Goal: Use online tool/utility: Utilize a website feature to perform a specific function

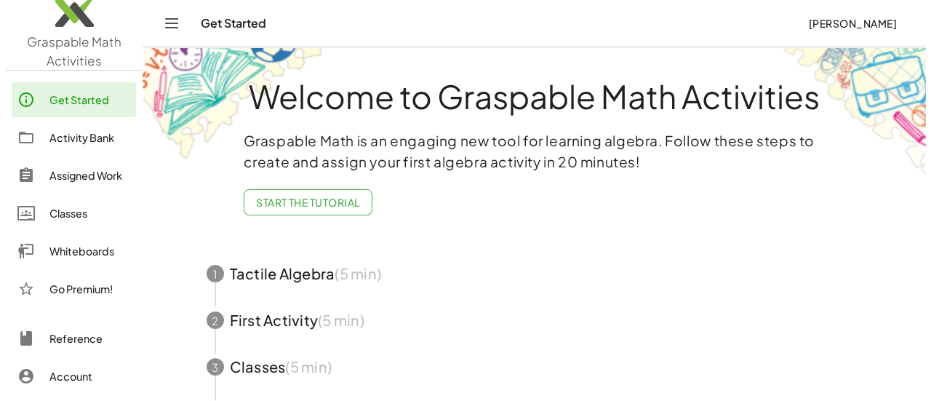
scroll to position [10, 0]
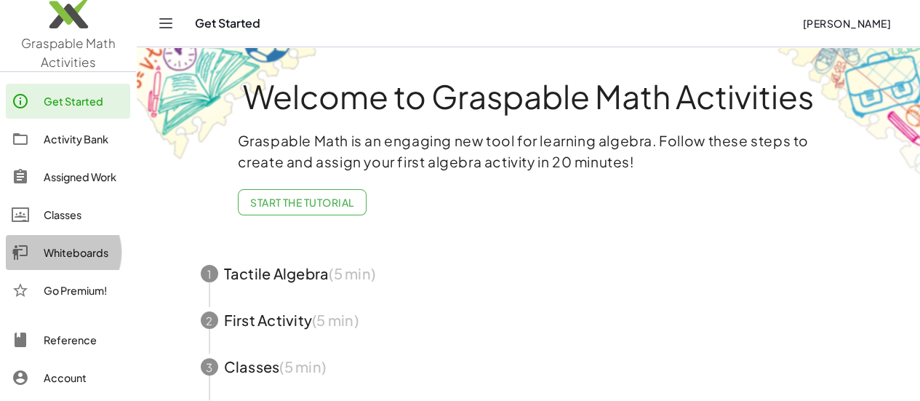
click at [76, 244] on div "Whiteboards" at bounding box center [84, 252] width 81 height 17
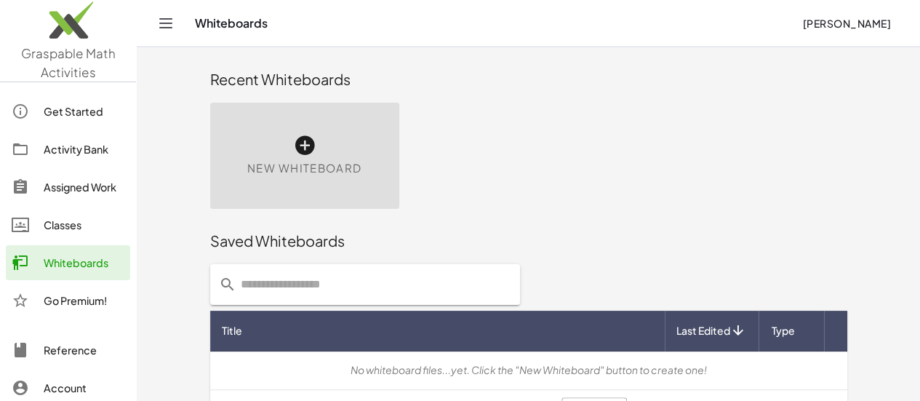
click at [293, 146] on icon at bounding box center [304, 145] width 23 height 23
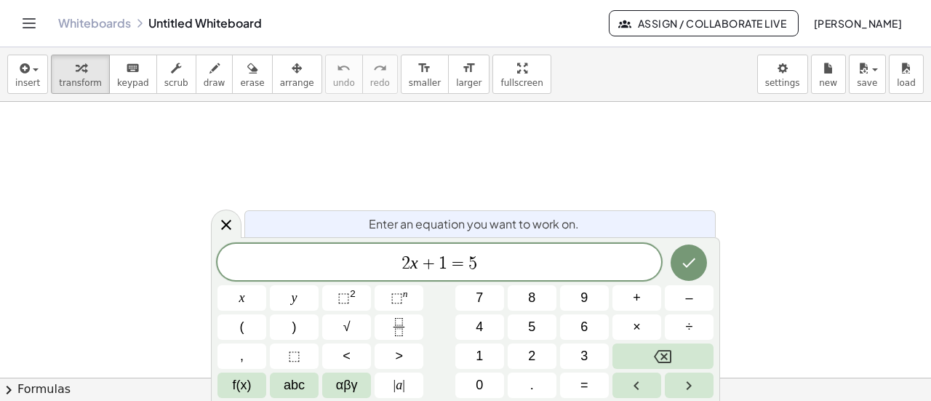
click at [699, 213] on div "Enter an equation you want to work on." at bounding box center [479, 223] width 471 height 27
click at [685, 150] on div at bounding box center [465, 378] width 931 height 553
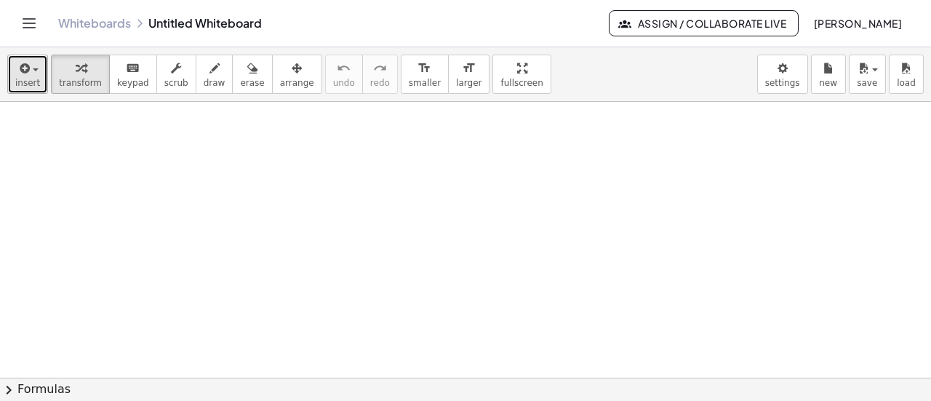
click at [37, 66] on button "insert" at bounding box center [27, 74] width 41 height 39
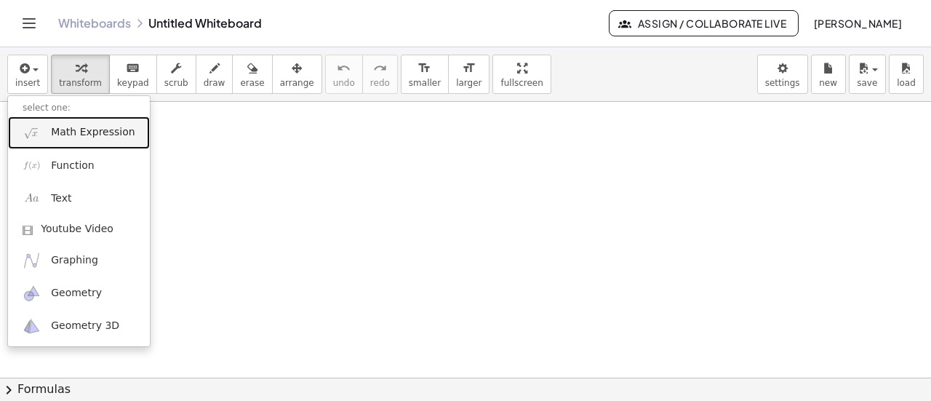
click at [54, 137] on span "Math Expression" at bounding box center [93, 132] width 84 height 15
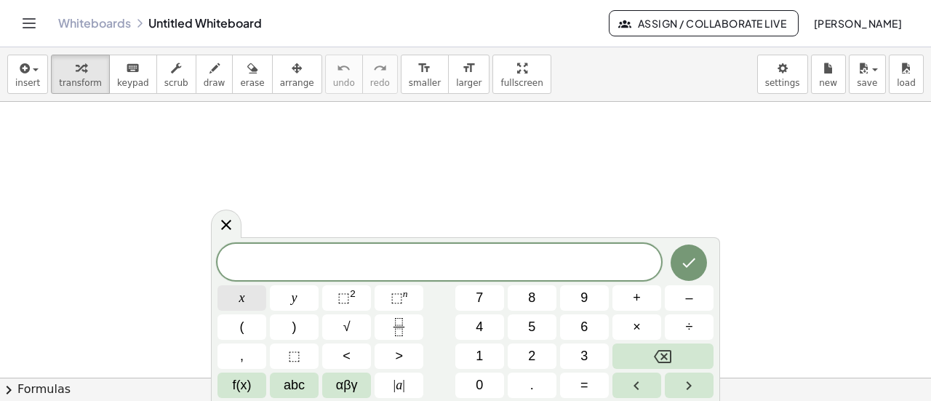
click at [257, 297] on button "x" at bounding box center [241, 297] width 49 height 25
click at [647, 303] on button "+" at bounding box center [636, 297] width 49 height 25
click at [519, 347] on button "2" at bounding box center [531, 355] width 49 height 25
click at [646, 332] on button "×" at bounding box center [636, 326] width 49 height 25
click at [304, 300] on button "y" at bounding box center [294, 297] width 49 height 25
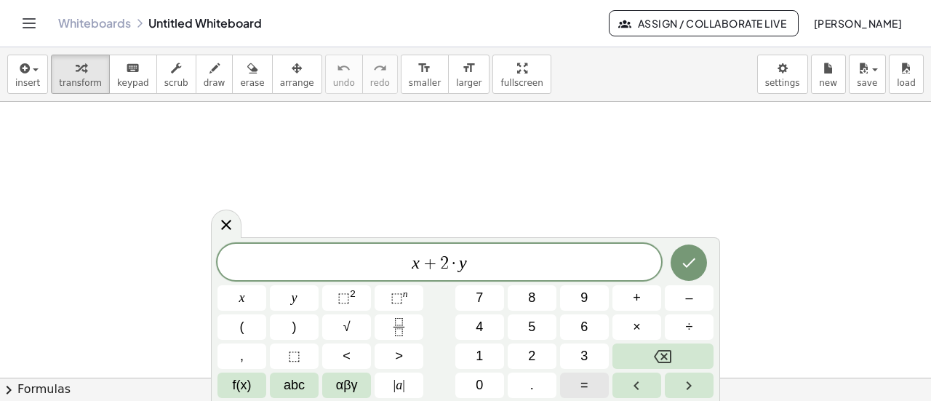
click at [600, 389] on button "=" at bounding box center [584, 384] width 49 height 25
click at [591, 308] on button "9" at bounding box center [584, 297] width 49 height 25
click at [699, 272] on button "Done" at bounding box center [688, 262] width 36 height 36
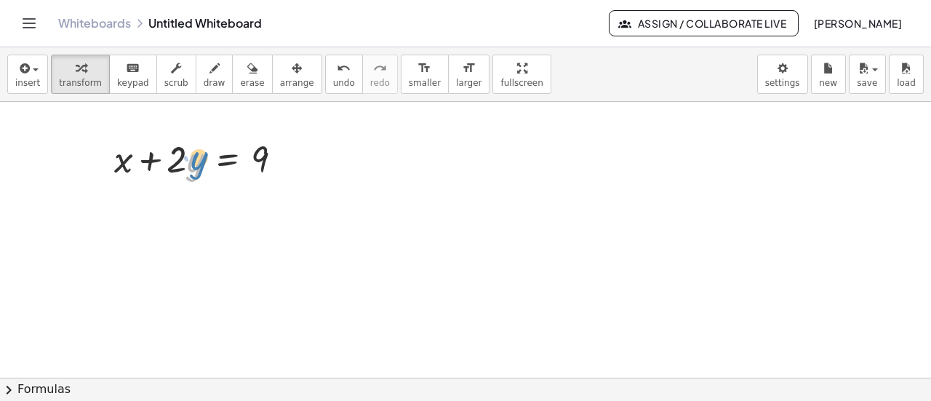
click at [185, 163] on div at bounding box center [204, 157] width 195 height 49
drag, startPoint x: 156, startPoint y: 159, endPoint x: 262, endPoint y: 148, distance: 106.8
click at [262, 148] on div at bounding box center [204, 157] width 195 height 49
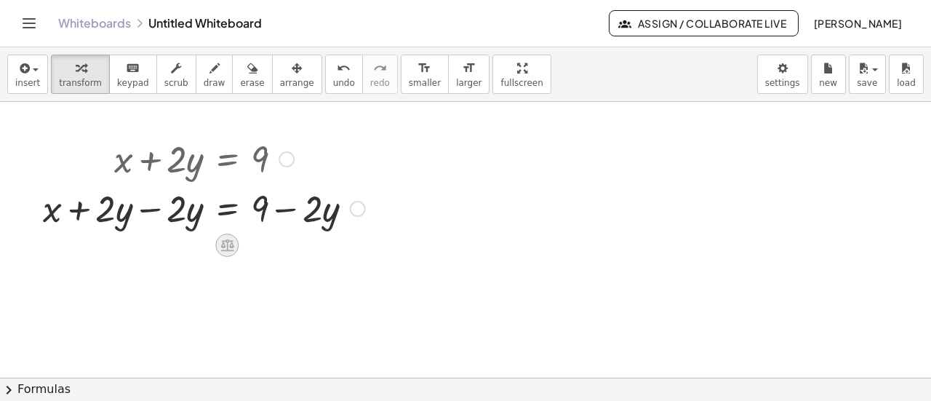
click at [230, 246] on icon at bounding box center [226, 245] width 13 height 12
click at [201, 248] on span "−" at bounding box center [197, 245] width 9 height 21
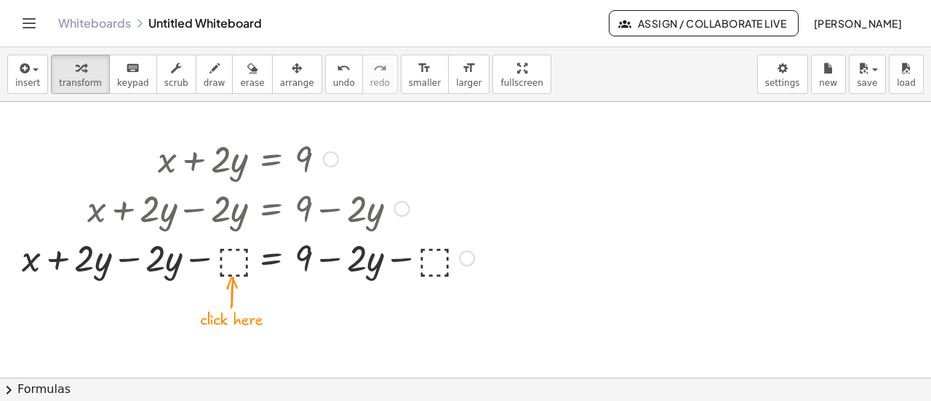
click at [230, 260] on div at bounding box center [248, 256] width 467 height 49
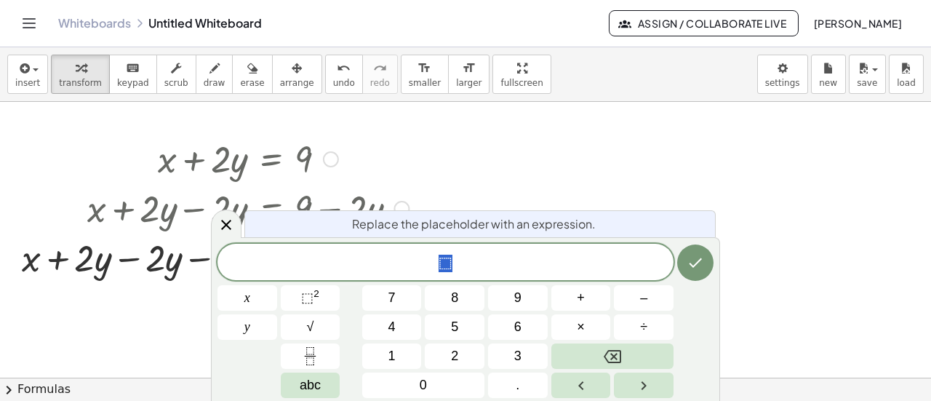
click at [760, 260] on div at bounding box center [465, 378] width 931 height 553
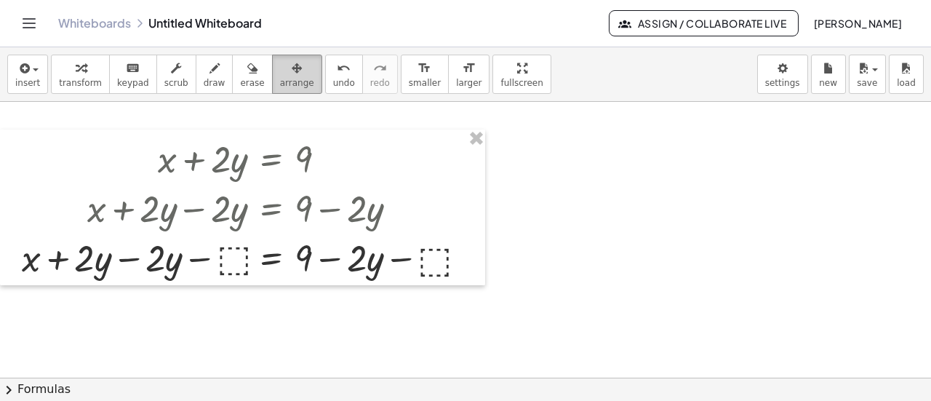
click at [280, 85] on span "arrange" at bounding box center [297, 83] width 34 height 10
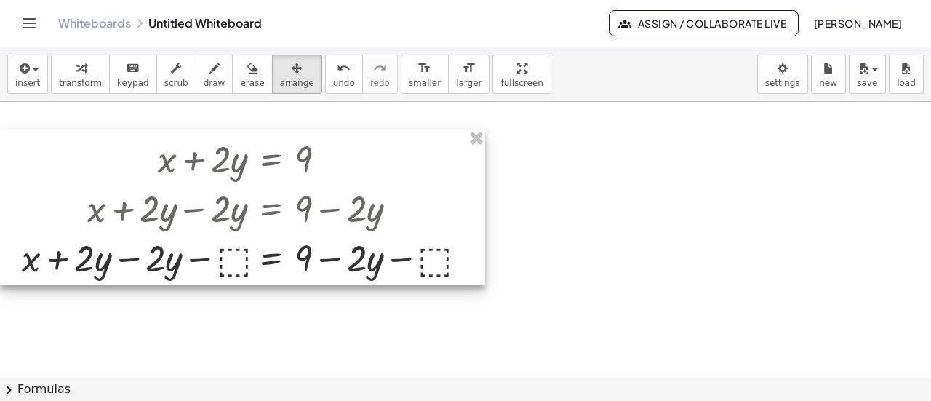
click at [488, 145] on div at bounding box center [465, 378] width 931 height 553
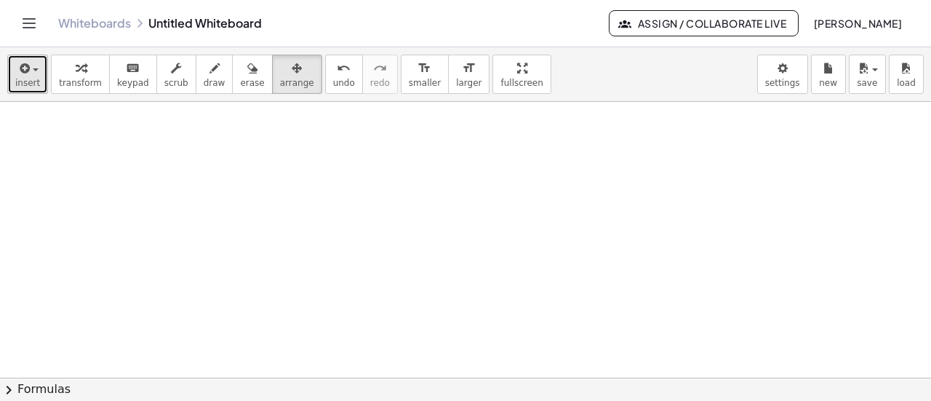
click at [23, 75] on icon "button" at bounding box center [23, 68] width 13 height 17
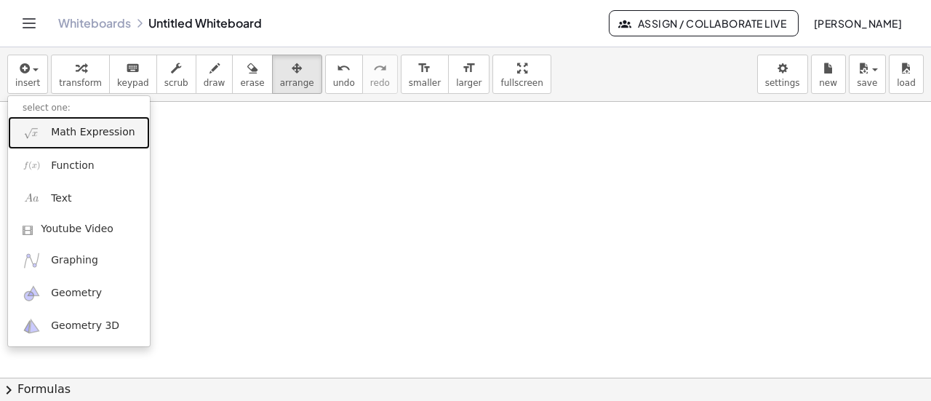
click at [53, 130] on span "Math Expression" at bounding box center [93, 132] width 84 height 15
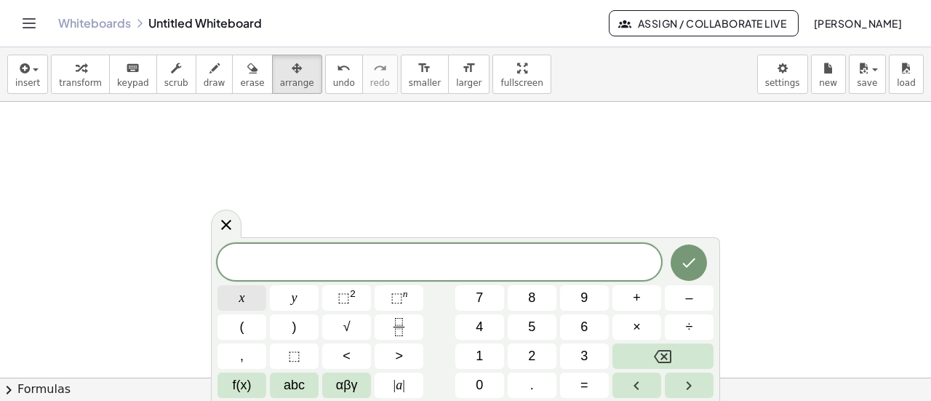
click at [241, 300] on span "x" at bounding box center [242, 298] width 6 height 20
click at [648, 321] on button "×" at bounding box center [636, 326] width 49 height 25
click at [534, 353] on span "2" at bounding box center [531, 356] width 7 height 20
click at [662, 348] on icon "Backspace" at bounding box center [662, 355] width 17 height 17
click at [659, 353] on icon "Backspace" at bounding box center [662, 355] width 17 height 17
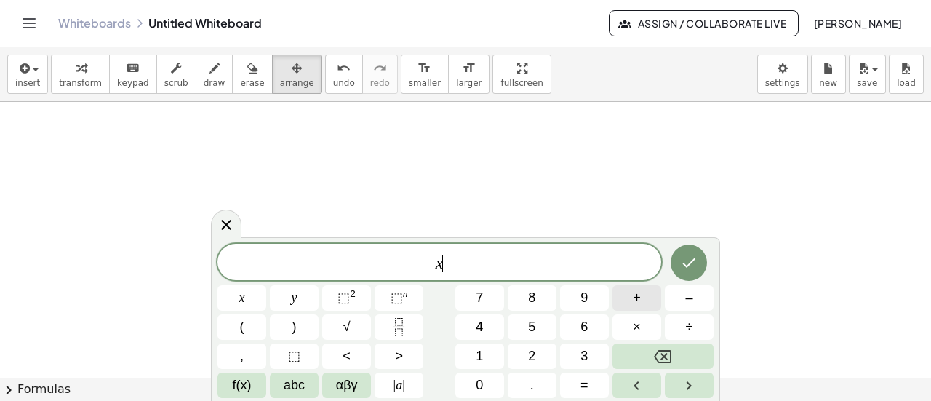
click at [641, 299] on button "+" at bounding box center [636, 297] width 49 height 25
click at [583, 358] on span "3" at bounding box center [583, 356] width 7 height 20
click at [230, 225] on icon at bounding box center [225, 224] width 17 height 17
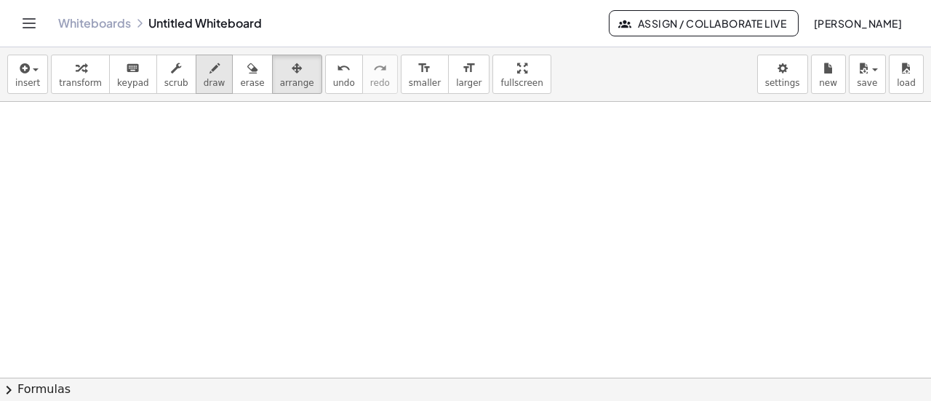
click at [209, 71] on icon "button" at bounding box center [214, 68] width 10 height 17
drag, startPoint x: 217, startPoint y: 136, endPoint x: 192, endPoint y: 187, distance: 56.6
click at [192, 187] on div at bounding box center [465, 378] width 931 height 553
drag, startPoint x: 236, startPoint y: 158, endPoint x: 188, endPoint y: 225, distance: 82.3
click at [188, 226] on div at bounding box center [465, 378] width 931 height 553
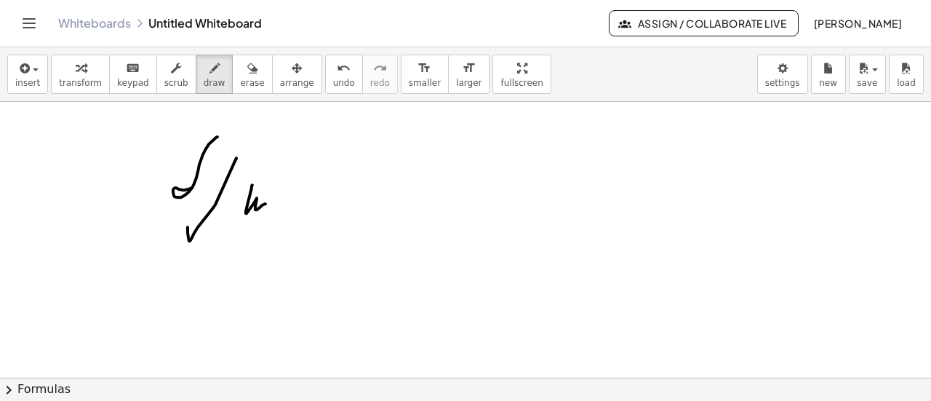
drag, startPoint x: 247, startPoint y: 204, endPoint x: 268, endPoint y: 206, distance: 20.4
click at [268, 206] on div at bounding box center [465, 378] width 931 height 553
drag, startPoint x: 350, startPoint y: 134, endPoint x: 323, endPoint y: 167, distance: 42.8
click at [318, 191] on div at bounding box center [465, 378] width 931 height 553
drag, startPoint x: 338, startPoint y: 162, endPoint x: 350, endPoint y: 161, distance: 11.7
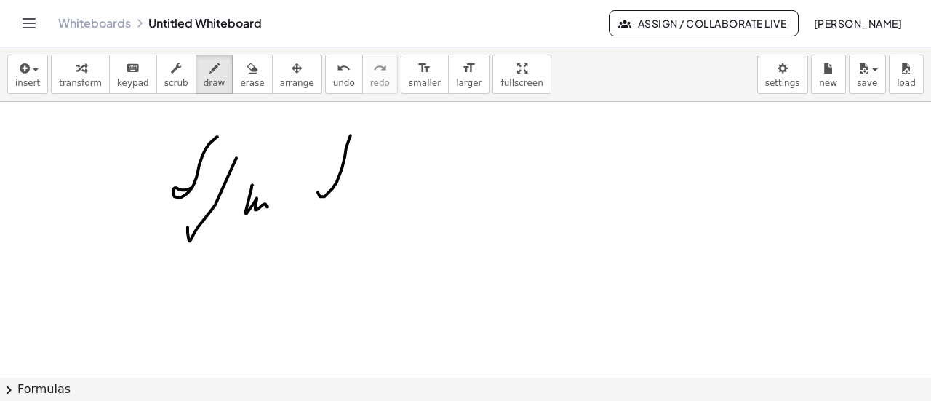
click at [349, 161] on div at bounding box center [465, 378] width 931 height 553
drag, startPoint x: 359, startPoint y: 152, endPoint x: 351, endPoint y: 174, distance: 23.2
click at [351, 174] on div at bounding box center [465, 378] width 931 height 553
click at [359, 174] on div at bounding box center [465, 378] width 931 height 553
drag, startPoint x: 361, startPoint y: 162, endPoint x: 377, endPoint y: 164, distance: 16.1
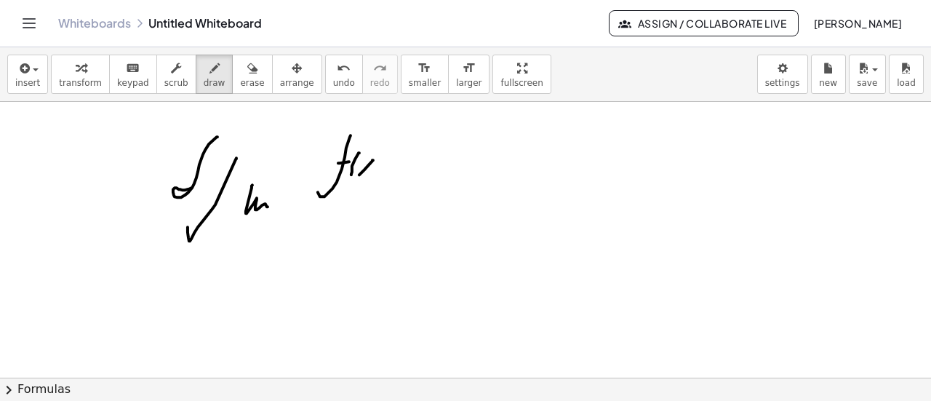
click at [368, 171] on div at bounding box center [465, 378] width 931 height 553
drag, startPoint x: 379, startPoint y: 156, endPoint x: 377, endPoint y: 178, distance: 22.7
click at [377, 178] on div at bounding box center [465, 378] width 931 height 553
click at [403, 161] on div at bounding box center [465, 378] width 931 height 553
click at [404, 166] on div at bounding box center [465, 378] width 931 height 553
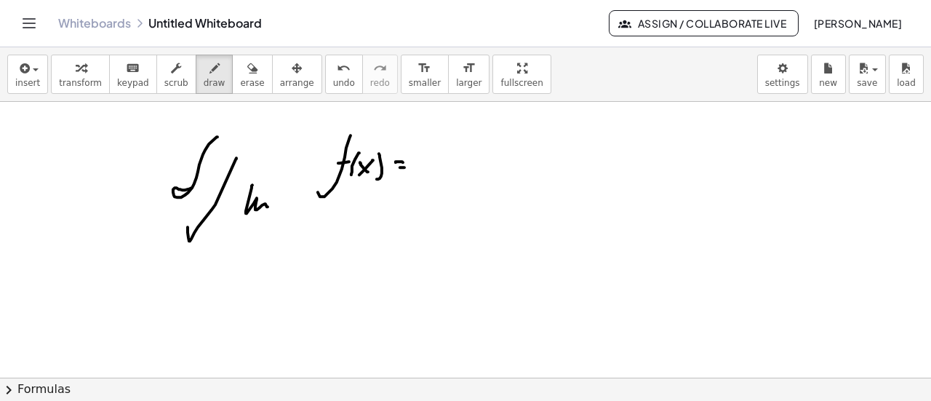
click at [409, 161] on div at bounding box center [465, 378] width 931 height 553
drag, startPoint x: 396, startPoint y: 166, endPoint x: 411, endPoint y: 166, distance: 14.5
click at [411, 166] on div at bounding box center [465, 378] width 931 height 553
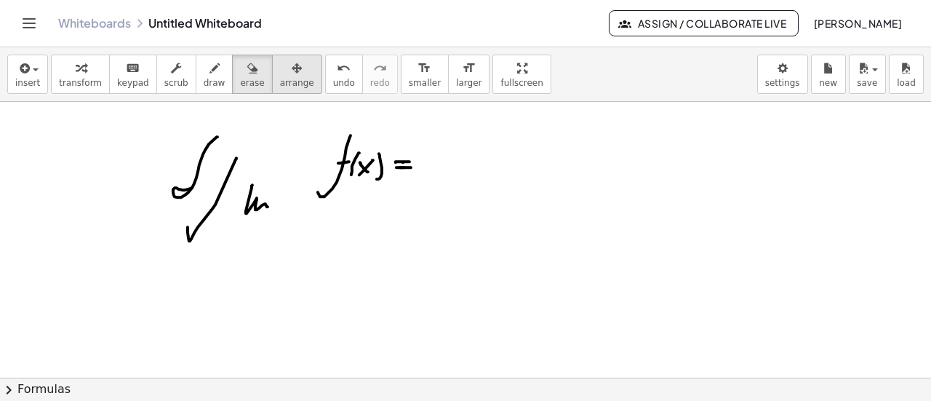
drag, startPoint x: 229, startPoint y: 84, endPoint x: 251, endPoint y: 89, distance: 22.6
click at [240, 83] on span "erase" at bounding box center [252, 83] width 24 height 10
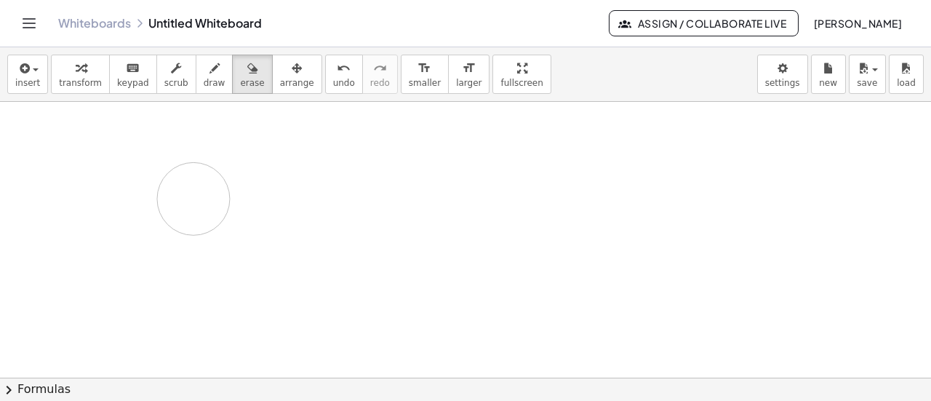
drag, startPoint x: 389, startPoint y: 168, endPoint x: 193, endPoint y: 189, distance: 196.7
click at [188, 217] on div at bounding box center [465, 378] width 931 height 553
click at [204, 78] on span "draw" at bounding box center [215, 83] width 22 height 10
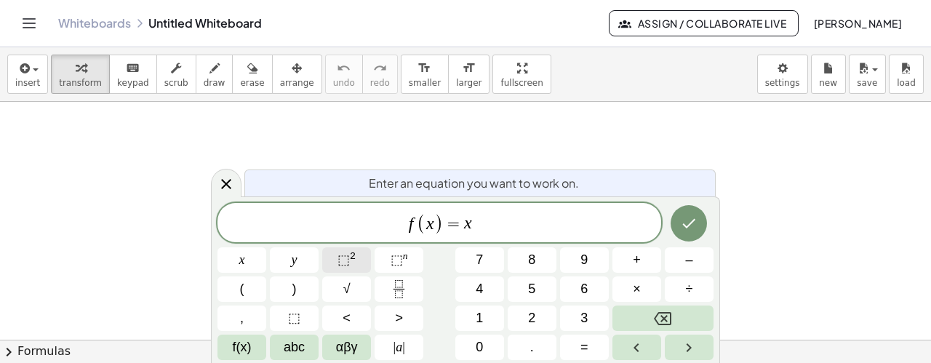
click at [357, 258] on button "⬚ 2" at bounding box center [346, 259] width 49 height 25
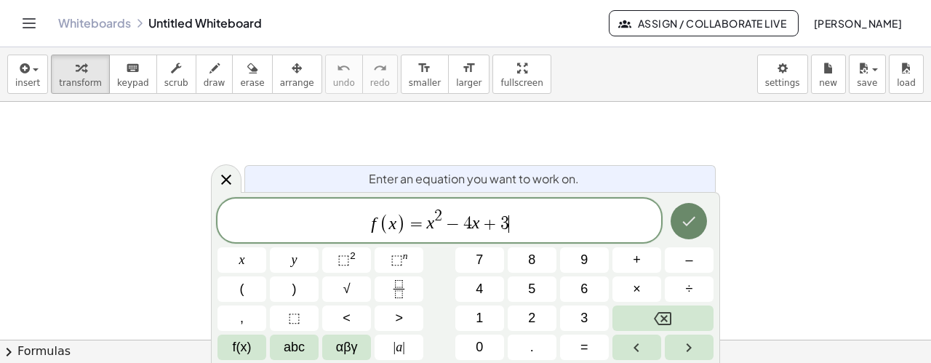
click at [696, 217] on icon "Done" at bounding box center [688, 220] width 17 height 17
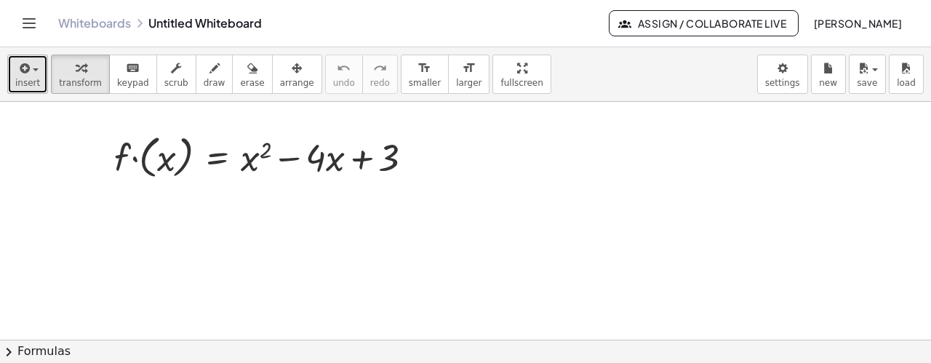
click at [29, 78] on span "insert" at bounding box center [27, 83] width 25 height 10
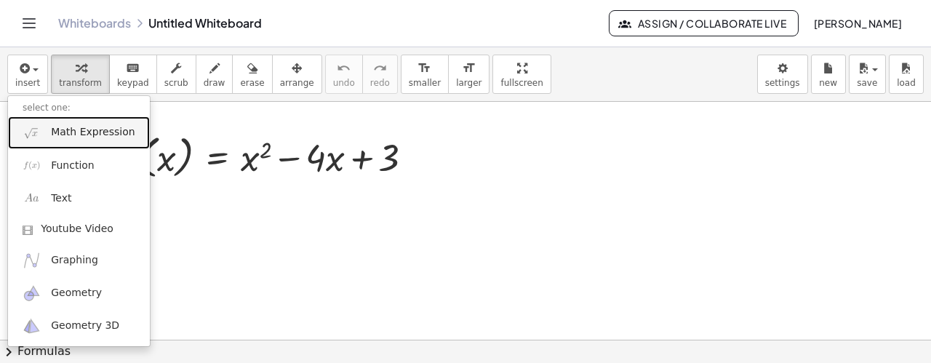
click at [86, 129] on span "Math Expression" at bounding box center [93, 132] width 84 height 15
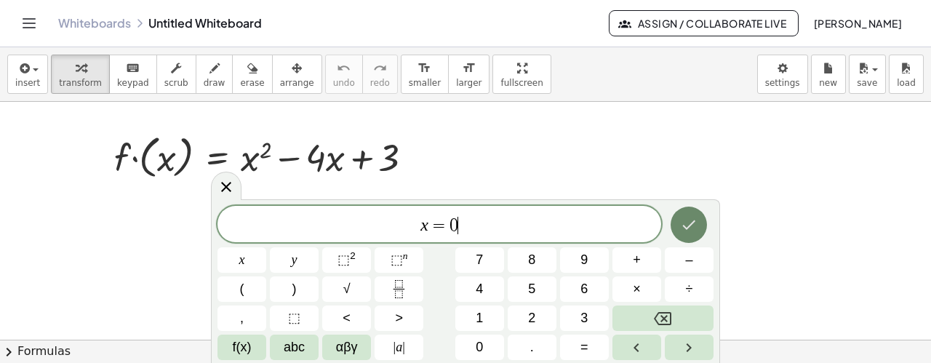
click at [696, 230] on icon "Done" at bounding box center [688, 224] width 17 height 17
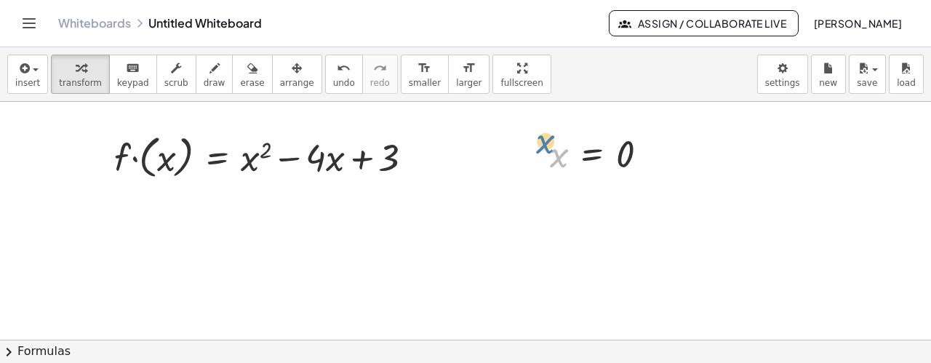
drag, startPoint x: 563, startPoint y: 165, endPoint x: 558, endPoint y: 156, distance: 11.1
click at [558, 156] on div at bounding box center [604, 153] width 124 height 48
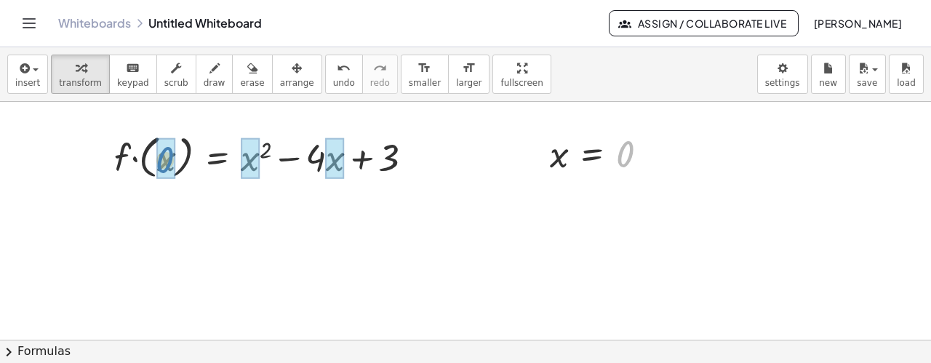
drag, startPoint x: 625, startPoint y: 159, endPoint x: 166, endPoint y: 165, distance: 458.7
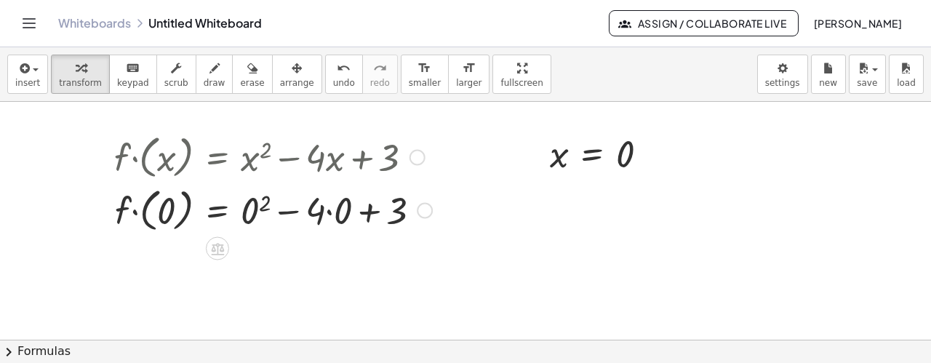
click at [252, 215] on div at bounding box center [273, 208] width 332 height 53
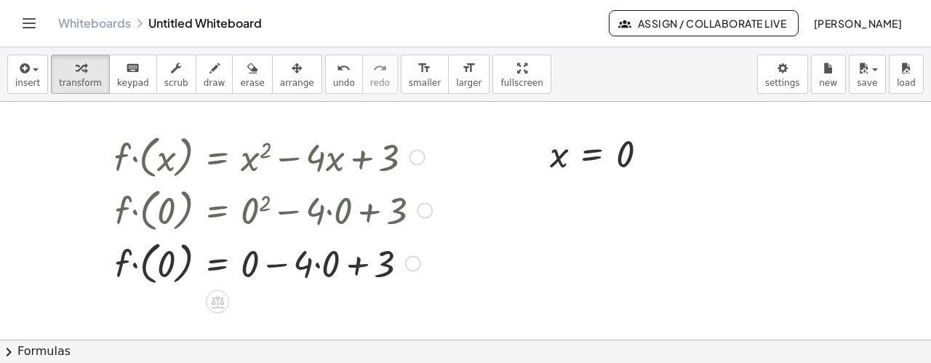
click at [318, 263] on div at bounding box center [273, 262] width 332 height 53
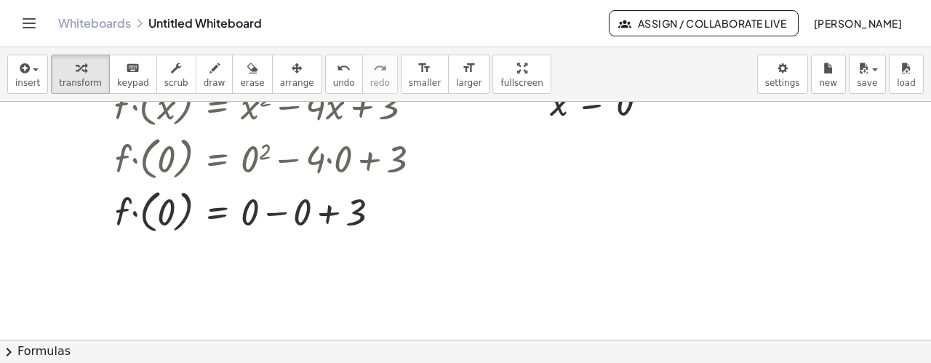
scroll to position [52, 0]
click at [278, 210] on div at bounding box center [273, 209] width 332 height 53
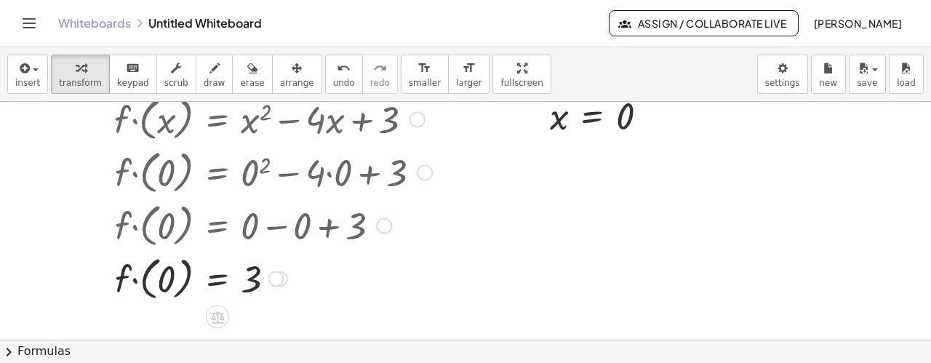
scroll to position [32, 0]
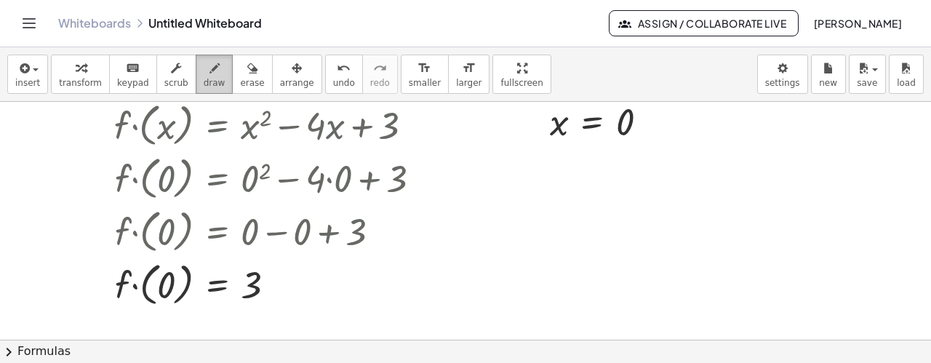
drag, startPoint x: 193, startPoint y: 84, endPoint x: 204, endPoint y: 85, distance: 10.9
click at [204, 85] on span "draw" at bounding box center [215, 83] width 22 height 10
drag, startPoint x: 695, startPoint y: 162, endPoint x: 695, endPoint y: 182, distance: 20.4
click at [695, 182] on div at bounding box center [465, 308] width 931 height 476
drag, startPoint x: 704, startPoint y: 171, endPoint x: 715, endPoint y: 175, distance: 11.7
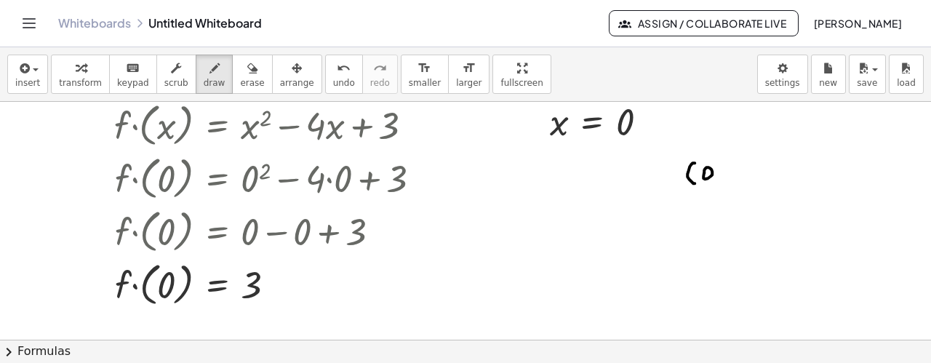
click at [704, 174] on div at bounding box center [465, 308] width 931 height 476
drag, startPoint x: 719, startPoint y: 174, endPoint x: 718, endPoint y: 182, distance: 8.1
click at [718, 182] on div at bounding box center [465, 308] width 931 height 476
drag, startPoint x: 726, startPoint y: 169, endPoint x: 728, endPoint y: 177, distance: 7.8
click at [728, 177] on div at bounding box center [465, 308] width 931 height 476
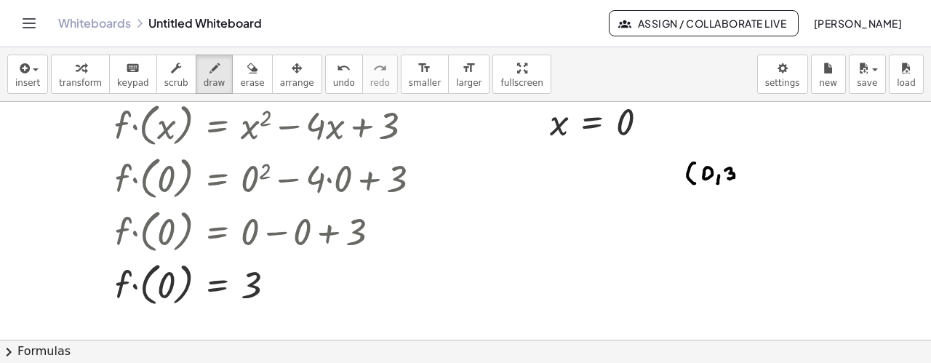
drag, startPoint x: 741, startPoint y: 161, endPoint x: 737, endPoint y: 180, distance: 19.2
click at [737, 180] on div at bounding box center [465, 308] width 931 height 476
click at [696, 133] on div at bounding box center [465, 308] width 931 height 476
drag, startPoint x: 695, startPoint y: 191, endPoint x: 697, endPoint y: 211, distance: 19.7
click at [697, 211] on div at bounding box center [465, 308] width 931 height 476
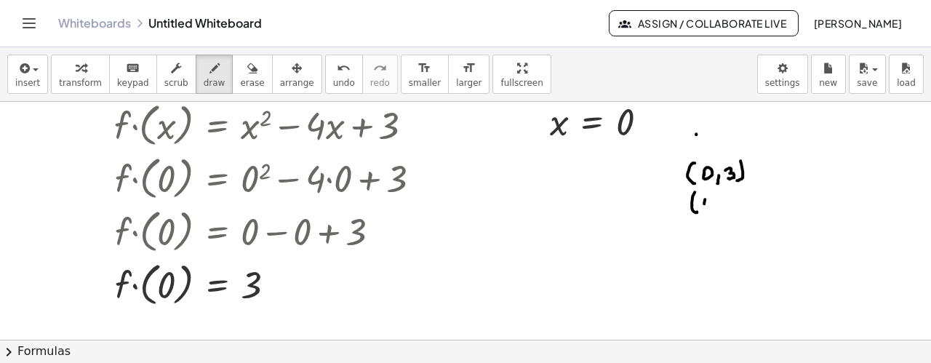
click at [705, 204] on div at bounding box center [465, 308] width 931 height 476
click at [716, 212] on div at bounding box center [465, 308] width 931 height 476
click at [730, 203] on div at bounding box center [465, 308] width 931 height 476
drag, startPoint x: 747, startPoint y: 198, endPoint x: 733, endPoint y: 212, distance: 20.1
click at [742, 209] on div at bounding box center [465, 308] width 931 height 476
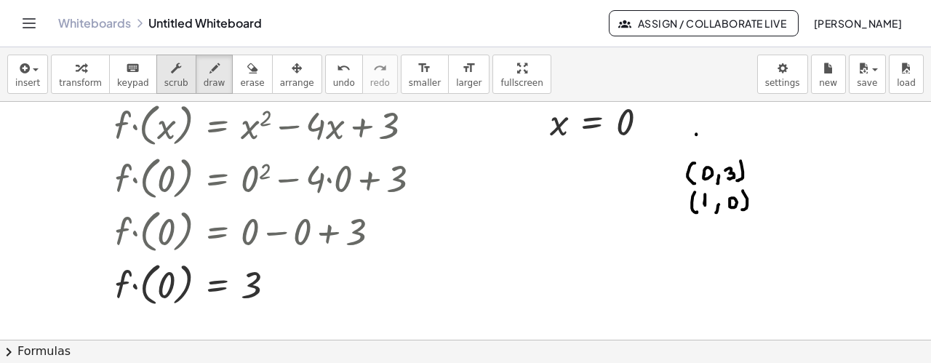
click at [164, 81] on span "scrub" at bounding box center [176, 83] width 24 height 10
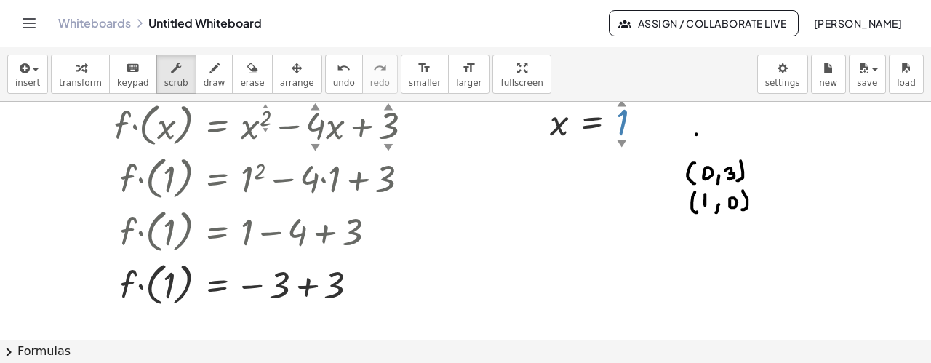
drag, startPoint x: 627, startPoint y: 138, endPoint x: 631, endPoint y: 125, distance: 13.8
click at [592, 122] on div "x = 1 ▲ ▼" at bounding box center [592, 122] width 0 height 0
click at [311, 285] on div at bounding box center [314, 283] width 402 height 53
click at [308, 284] on div at bounding box center [269, 283] width 325 height 53
click at [310, 283] on div at bounding box center [269, 283] width 325 height 53
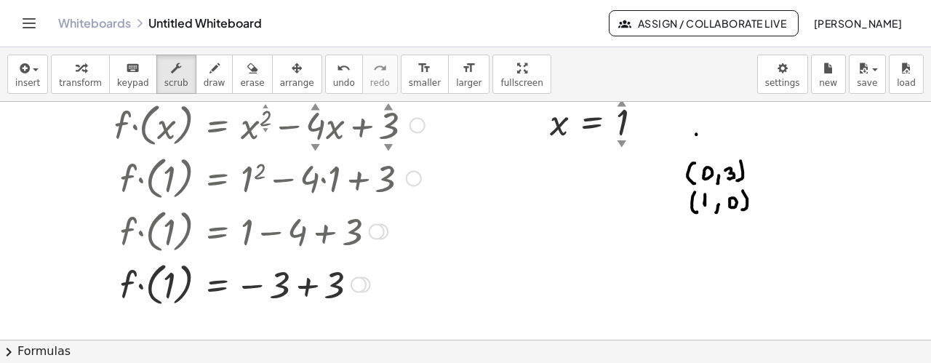
click at [305, 287] on div at bounding box center [269, 283] width 325 height 53
click at [307, 287] on div at bounding box center [269, 283] width 325 height 53
click at [71, 76] on button "transform" at bounding box center [80, 74] width 59 height 39
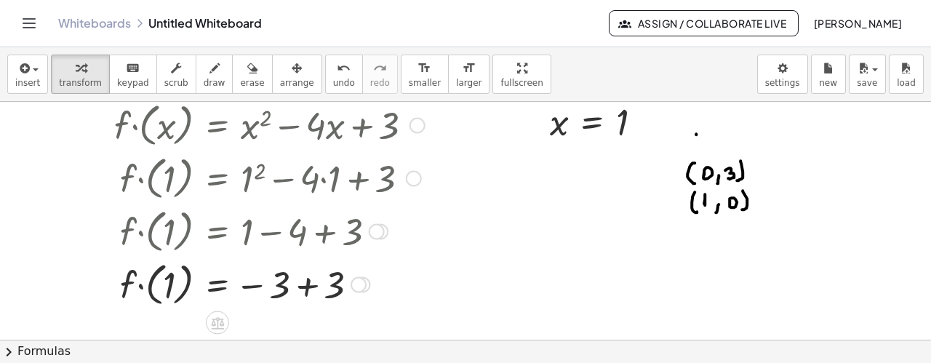
click at [315, 287] on div at bounding box center [269, 283] width 325 height 53
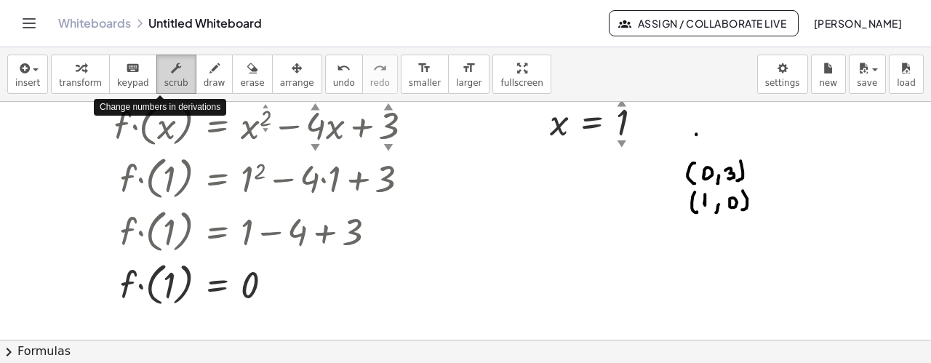
click at [169, 82] on button "scrub" at bounding box center [176, 74] width 40 height 39
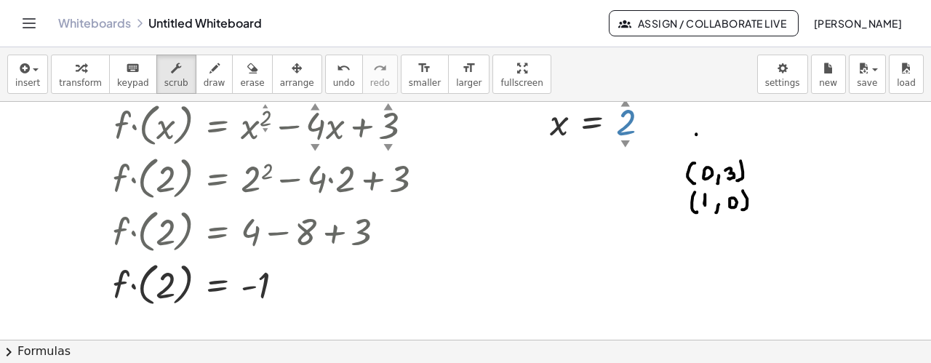
drag, startPoint x: 620, startPoint y: 106, endPoint x: 621, endPoint y: 92, distance: 13.8
click at [621, 92] on div "insert select one: Math Expression Function Text Youtube Video Graphing Geometr…" at bounding box center [465, 204] width 931 height 315
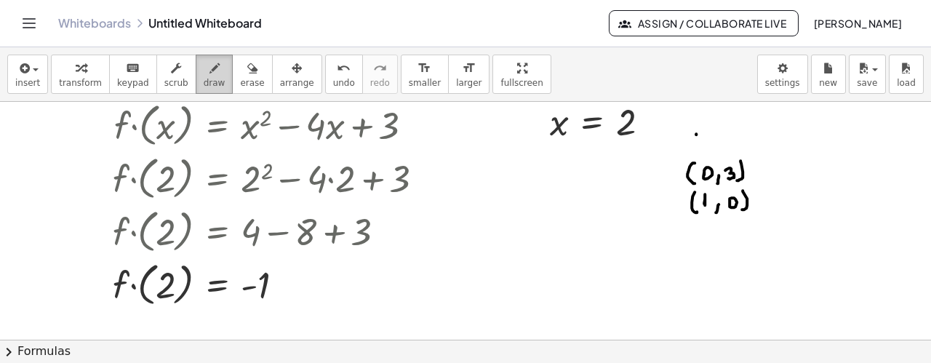
click at [204, 84] on span "draw" at bounding box center [215, 83] width 22 height 10
drag, startPoint x: 696, startPoint y: 224, endPoint x: 701, endPoint y: 235, distance: 12.0
click at [700, 238] on div at bounding box center [465, 308] width 931 height 476
drag, startPoint x: 704, startPoint y: 230, endPoint x: 711, endPoint y: 237, distance: 10.3
click at [711, 238] on div at bounding box center [465, 308] width 931 height 476
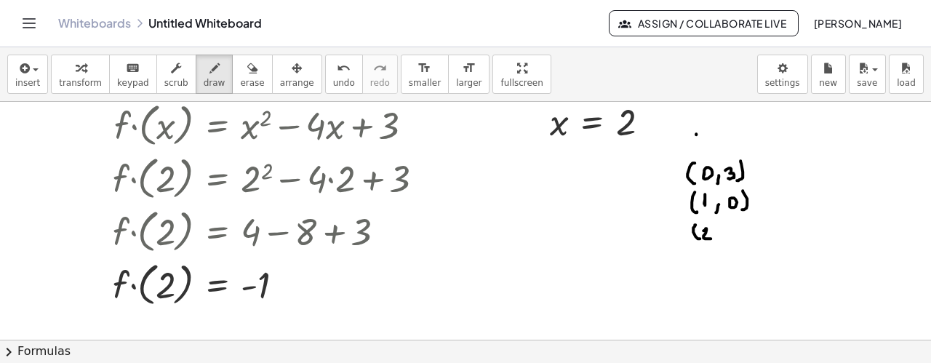
click at [715, 242] on div at bounding box center [465, 308] width 931 height 476
click at [735, 233] on div at bounding box center [465, 308] width 931 height 476
click at [744, 236] on div at bounding box center [465, 308] width 931 height 476
drag, startPoint x: 757, startPoint y: 233, endPoint x: 724, endPoint y: 245, distance: 35.4
click at [746, 244] on div at bounding box center [465, 308] width 931 height 476
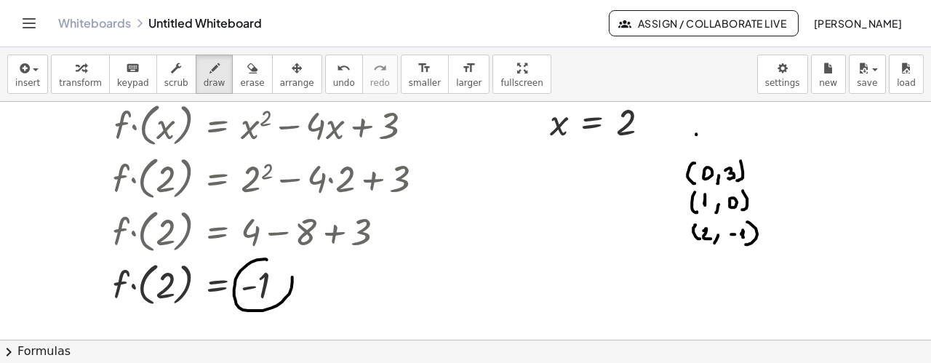
drag, startPoint x: 266, startPoint y: 258, endPoint x: 241, endPoint y: 284, distance: 36.5
click at [241, 281] on div at bounding box center [465, 308] width 931 height 476
drag, startPoint x: 436, startPoint y: 122, endPoint x: 433, endPoint y: 271, distance: 149.1
click at [433, 271] on div at bounding box center [465, 308] width 931 height 476
drag, startPoint x: 427, startPoint y: 261, endPoint x: 441, endPoint y: 262, distance: 13.1
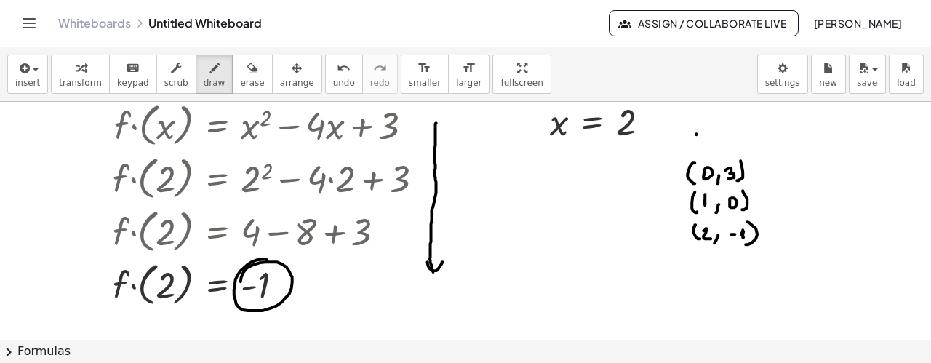
click at [441, 262] on div at bounding box center [465, 308] width 931 height 476
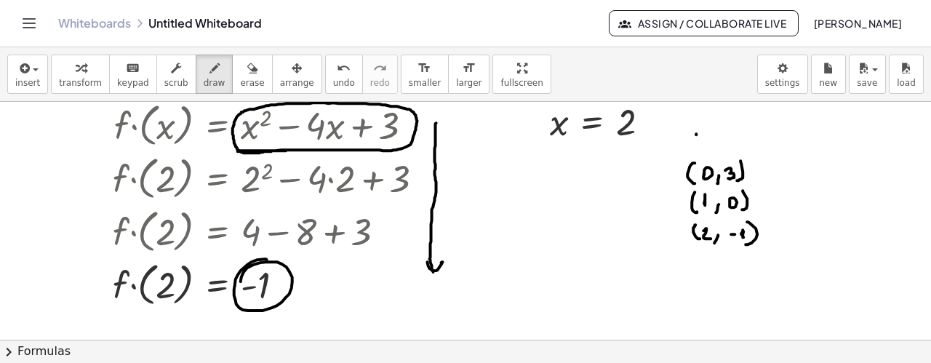
drag, startPoint x: 238, startPoint y: 150, endPoint x: 289, endPoint y: 149, distance: 51.6
click at [289, 149] on div at bounding box center [465, 308] width 931 height 476
drag, startPoint x: 491, startPoint y: 281, endPoint x: 612, endPoint y: 286, distance: 120.8
click at [612, 287] on div at bounding box center [465, 308] width 931 height 476
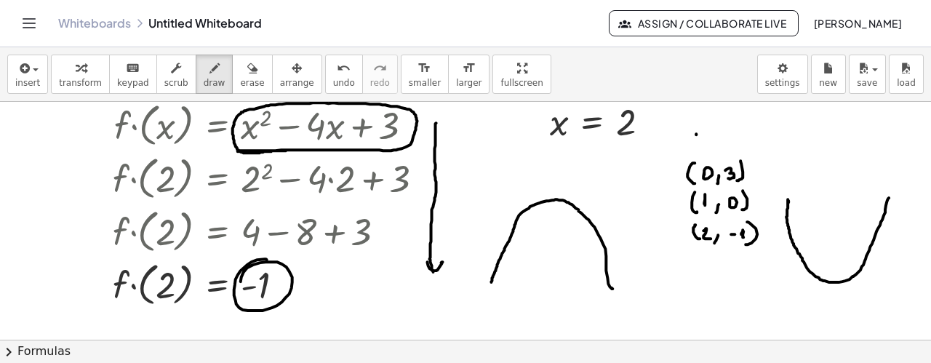
drag, startPoint x: 789, startPoint y: 201, endPoint x: 888, endPoint y: 195, distance: 99.8
click at [889, 195] on div at bounding box center [465, 308] width 931 height 476
drag, startPoint x: 467, startPoint y: 214, endPoint x: 537, endPoint y: 136, distance: 105.0
click at [537, 136] on div at bounding box center [465, 308] width 931 height 476
drag, startPoint x: 727, startPoint y: 263, endPoint x: 674, endPoint y: 331, distance: 85.9
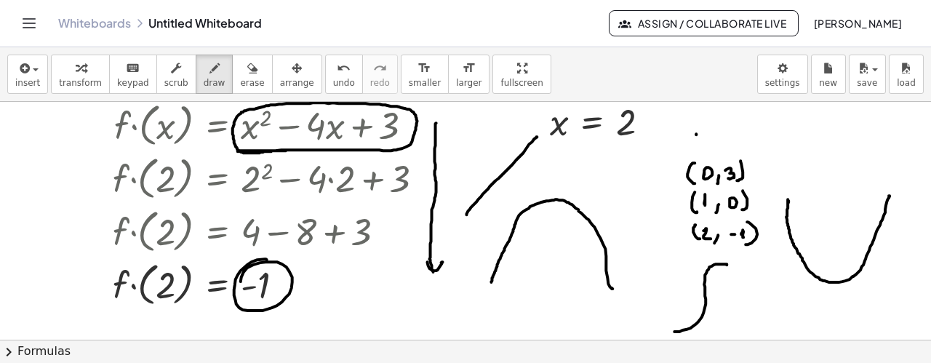
click at [675, 331] on div at bounding box center [465, 308] width 931 height 476
click at [240, 78] on span "erase" at bounding box center [252, 83] width 24 height 10
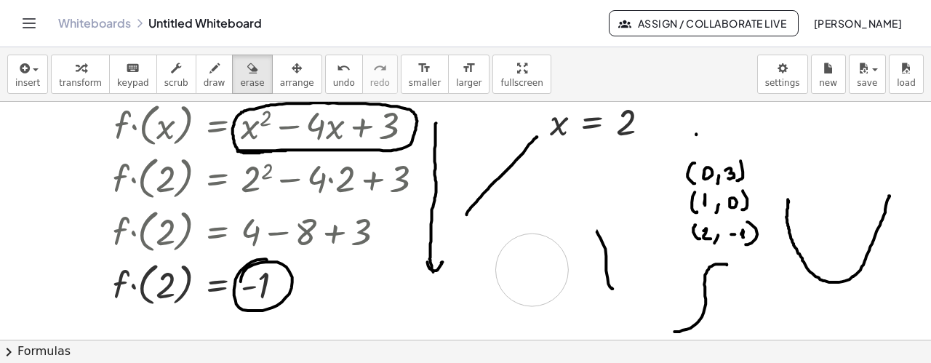
drag, startPoint x: 565, startPoint y: 212, endPoint x: 520, endPoint y: 273, distance: 76.1
click at [527, 277] on div at bounding box center [465, 308] width 931 height 476
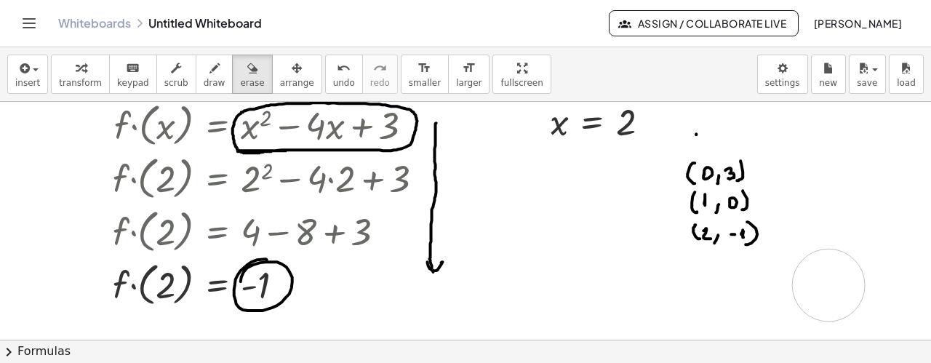
drag, startPoint x: 500, startPoint y: 252, endPoint x: 641, endPoint y: 262, distance: 141.4
click at [826, 284] on div at bounding box center [465, 308] width 931 height 476
click at [164, 79] on span "scrub" at bounding box center [176, 83] width 24 height 10
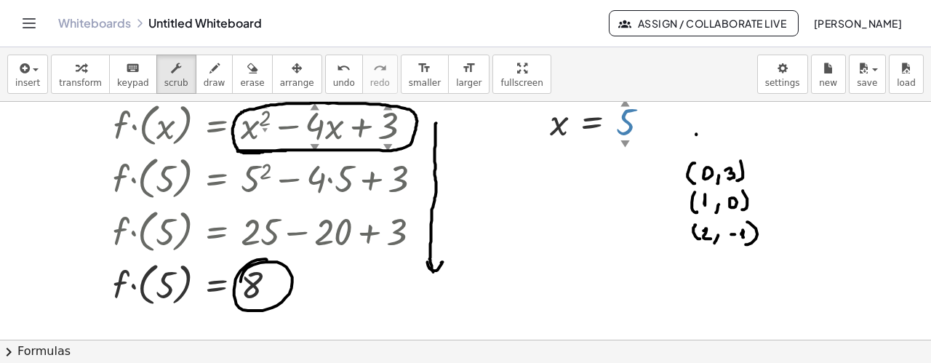
drag, startPoint x: 630, startPoint y: 105, endPoint x: 631, endPoint y: 79, distance: 25.5
click at [632, 79] on div "insert select one: Math Expression Function Text Youtube Video Graphing Geometr…" at bounding box center [465, 204] width 931 height 315
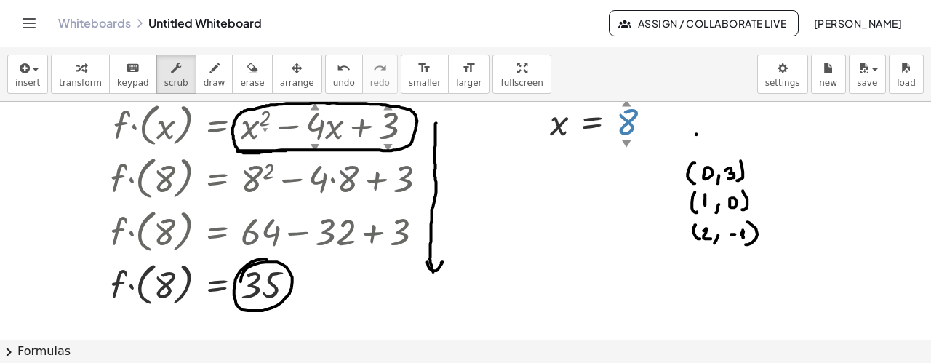
drag, startPoint x: 625, startPoint y: 108, endPoint x: 630, endPoint y: 81, distance: 27.4
click at [630, 81] on div "insert select one: Math Expression Function Text Youtube Video Graphing Geometr…" at bounding box center [465, 204] width 931 height 315
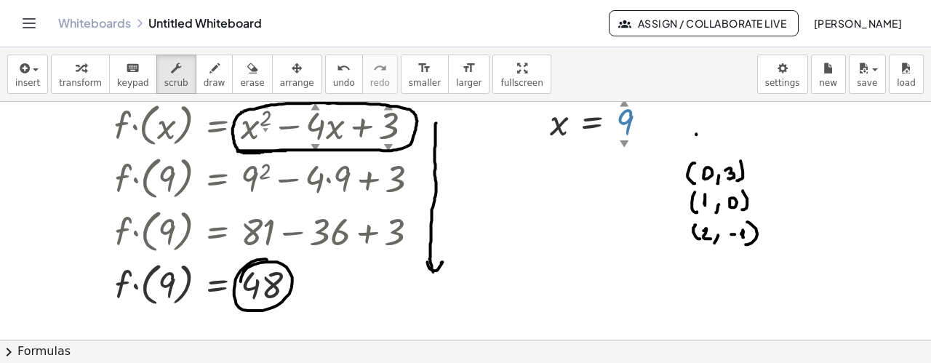
drag, startPoint x: 625, startPoint y: 105, endPoint x: 627, endPoint y: 87, distance: 18.2
click at [627, 87] on div "insert select one: Math Expression Function Text Youtube Video Graphing Geometr…" at bounding box center [465, 204] width 931 height 315
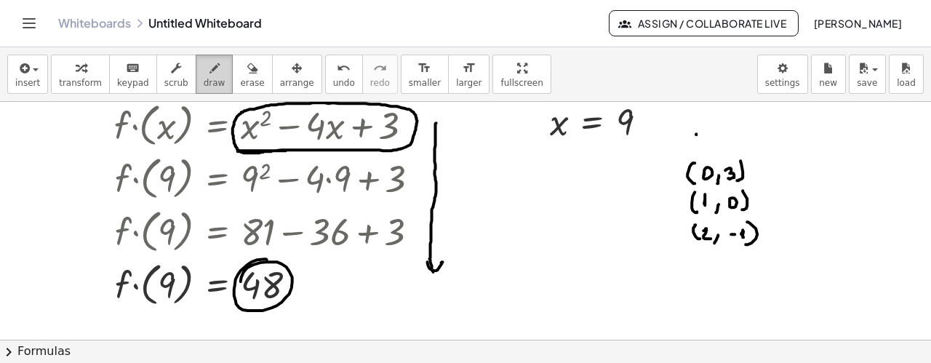
click at [204, 79] on span "draw" at bounding box center [215, 83] width 22 height 10
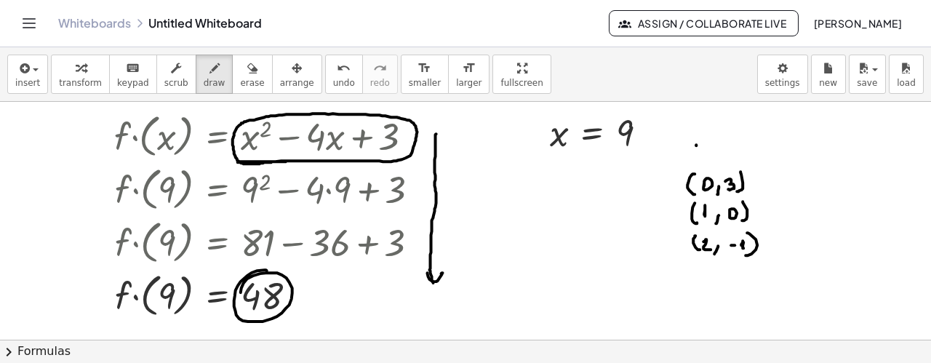
scroll to position [22, 0]
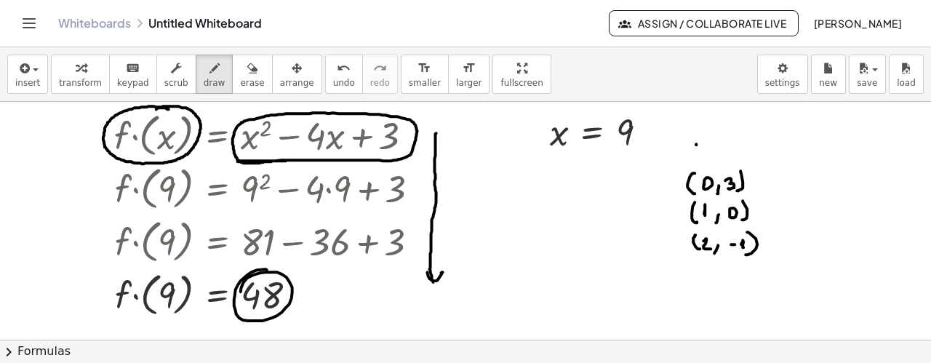
drag, startPoint x: 169, startPoint y: 108, endPoint x: 150, endPoint y: 113, distance: 19.4
click at [154, 109] on div at bounding box center [465, 318] width 931 height 476
click at [628, 134] on div at bounding box center [465, 318] width 931 height 476
click at [164, 79] on span "scrub" at bounding box center [176, 83] width 24 height 10
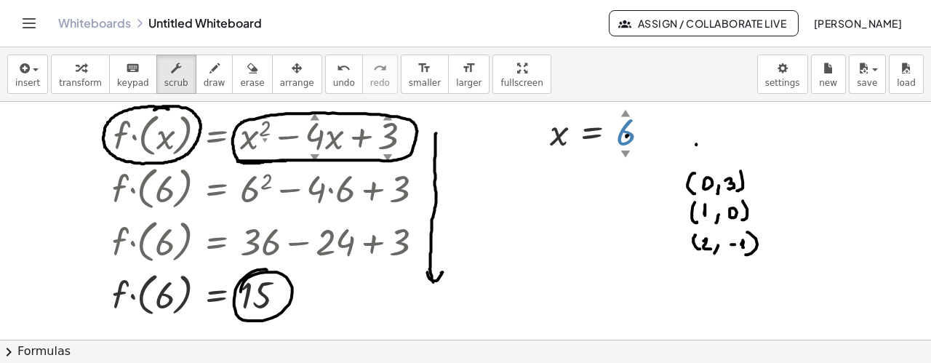
drag, startPoint x: 625, startPoint y: 118, endPoint x: 638, endPoint y: 146, distance: 31.2
click at [592, 132] on div "x = 6 ▲ ▼" at bounding box center [592, 132] width 0 height 0
click at [316, 116] on div "▲" at bounding box center [314, 116] width 9 height 13
drag, startPoint x: 314, startPoint y: 116, endPoint x: 317, endPoint y: 108, distance: 8.5
click at [317, 110] on div "▲" at bounding box center [314, 116] width 9 height 13
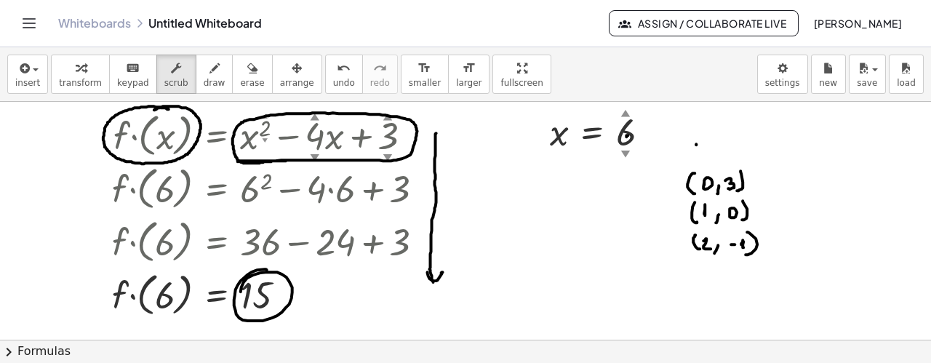
click at [487, 209] on div at bounding box center [465, 318] width 931 height 476
click at [217, 135] on div "· f · ( x ) = + x 2 ▲ ▼ − · 4 ▲ ▼ · x + 3 ▲ ▼" at bounding box center [217, 135] width 0 height 0
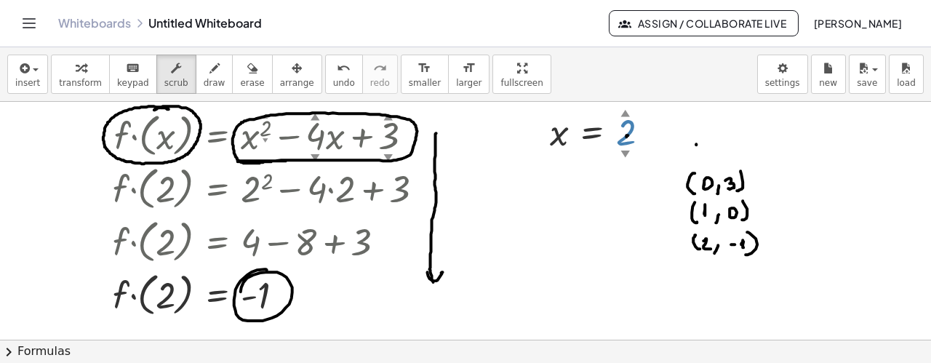
drag, startPoint x: 623, startPoint y: 149, endPoint x: 630, endPoint y: 177, distance: 29.1
click at [630, 177] on div "· f · ( x ) = + x 2 ▲ ▼ − · 4 ▲ ▼ · x + 3 ▲ ▼ · f · ( 2 ) = + 2 2 − · 4 · 2 + 3…" at bounding box center [465, 318] width 931 height 476
drag, startPoint x: 630, startPoint y: 148, endPoint x: 630, endPoint y: 159, distance: 11.6
click at [630, 159] on div "· f · ( x ) = + x 2 ▲ ▼ − · 4 ▲ ▼ · x + 3 ▲ ▼ · f · ( 2 ) = + 2 2 − · 4 · 2 + 3…" at bounding box center [465, 318] width 931 height 476
click at [240, 78] on span "erase" at bounding box center [252, 83] width 24 height 10
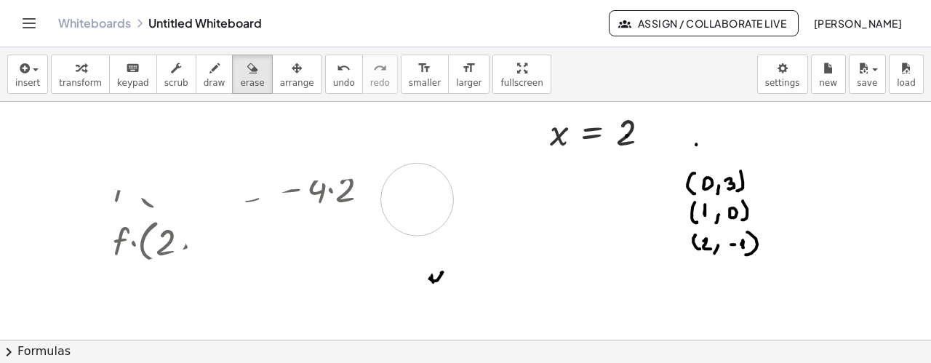
drag, startPoint x: 275, startPoint y: 156, endPoint x: 407, endPoint y: 207, distance: 142.0
click at [420, 240] on div at bounding box center [465, 318] width 931 height 476
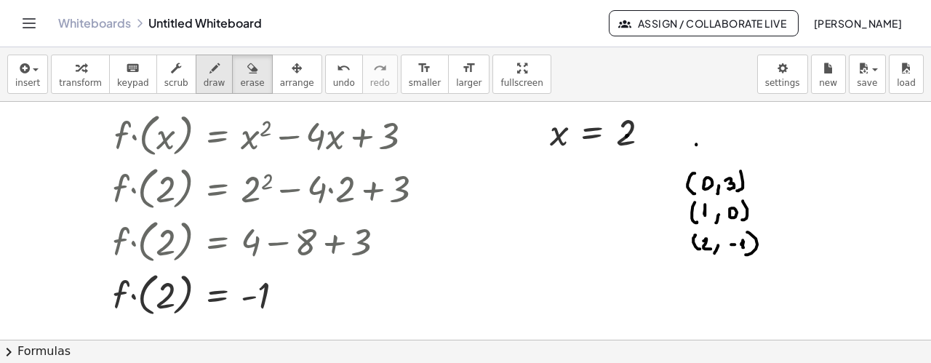
click at [204, 73] on div "button" at bounding box center [215, 67] width 22 height 17
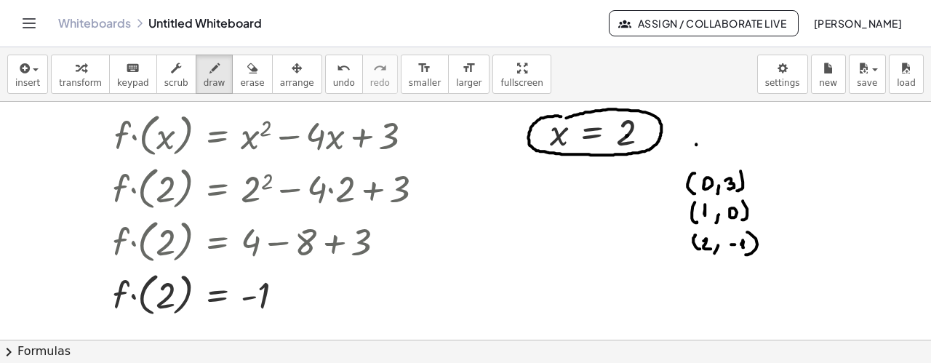
click at [558, 120] on div at bounding box center [465, 318] width 931 height 476
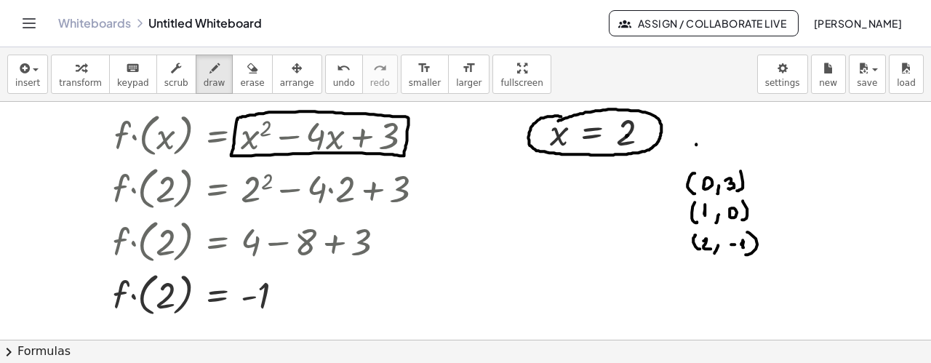
click at [240, 116] on div at bounding box center [465, 318] width 931 height 476
drag, startPoint x: 243, startPoint y: 205, endPoint x: 256, endPoint y: 203, distance: 13.3
click at [256, 203] on div at bounding box center [465, 318] width 931 height 476
drag, startPoint x: 241, startPoint y: 212, endPoint x: 255, endPoint y: 212, distance: 13.8
click at [255, 212] on div at bounding box center [465, 318] width 931 height 476
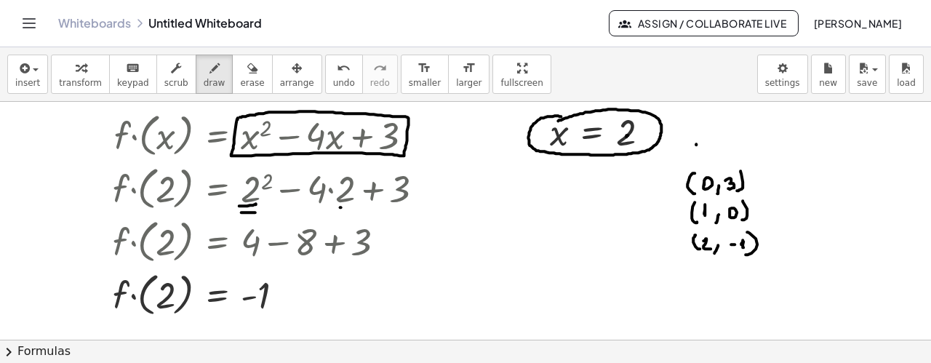
drag, startPoint x: 341, startPoint y: 206, endPoint x: 353, endPoint y: 206, distance: 11.6
click at [353, 206] on div at bounding box center [465, 318] width 931 height 476
drag, startPoint x: 342, startPoint y: 214, endPoint x: 353, endPoint y: 214, distance: 11.6
click at [353, 214] on div at bounding box center [465, 318] width 931 height 476
drag, startPoint x: 470, startPoint y: 233, endPoint x: 483, endPoint y: 222, distance: 17.5
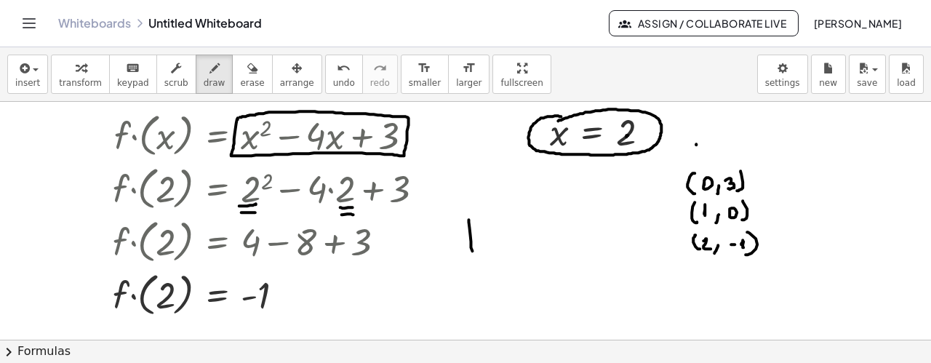
click at [483, 220] on div at bounding box center [465, 318] width 931 height 476
drag, startPoint x: 497, startPoint y: 222, endPoint x: 497, endPoint y: 252, distance: 29.8
click at [497, 252] on div at bounding box center [465, 318] width 931 height 476
drag, startPoint x: 503, startPoint y: 239, endPoint x: 518, endPoint y: 248, distance: 17.0
click at [517, 249] on div at bounding box center [465, 318] width 931 height 476
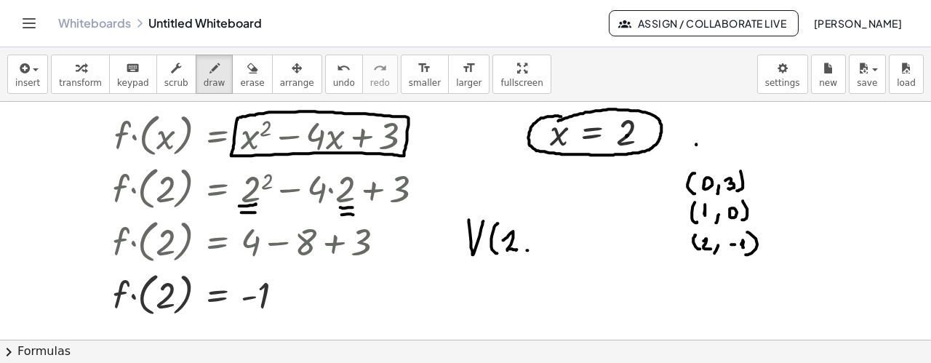
click at [526, 257] on div at bounding box center [465, 318] width 931 height 476
drag, startPoint x: 551, startPoint y: 222, endPoint x: 536, endPoint y: 262, distance: 43.2
click at [555, 258] on div at bounding box center [465, 318] width 931 height 476
drag, startPoint x: 512, startPoint y: 210, endPoint x: 428, endPoint y: 136, distance: 111.7
click at [428, 136] on div at bounding box center [465, 318] width 931 height 476
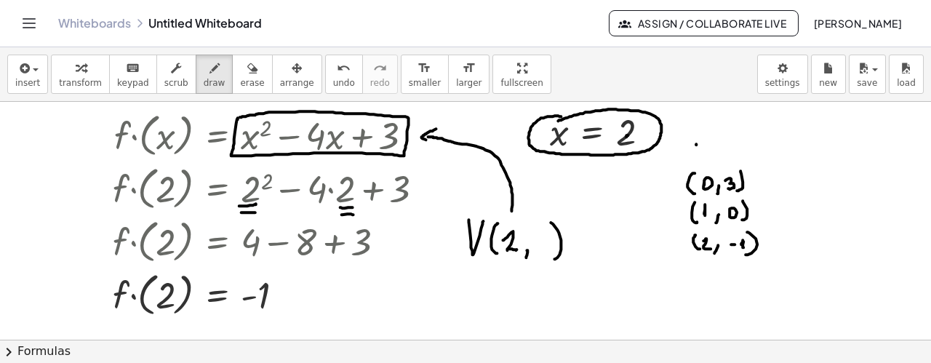
drag, startPoint x: 436, startPoint y: 128, endPoint x: 433, endPoint y: 144, distance: 16.3
click at [433, 144] on div at bounding box center [465, 318] width 931 height 476
drag, startPoint x: 266, startPoint y: 269, endPoint x: 250, endPoint y: 275, distance: 17.0
click at [254, 273] on div at bounding box center [465, 318] width 931 height 476
click at [539, 240] on div at bounding box center [465, 318] width 931 height 476
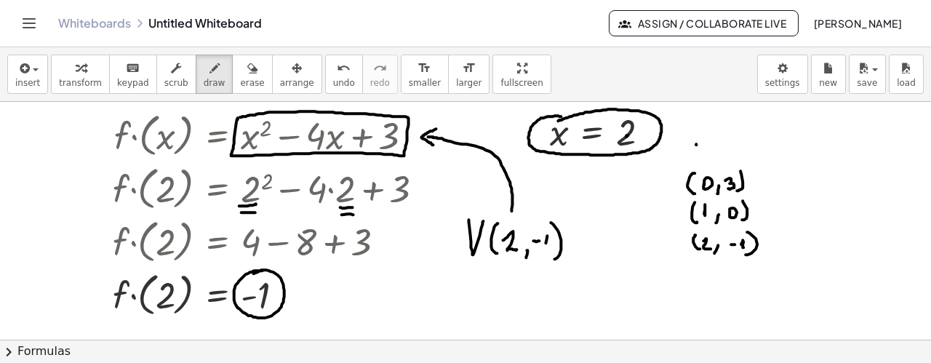
click at [547, 244] on div at bounding box center [465, 318] width 931 height 476
drag, startPoint x: 611, startPoint y: 238, endPoint x: 619, endPoint y: 236, distance: 8.1
click at [619, 236] on div at bounding box center [465, 318] width 931 height 476
drag, startPoint x: 627, startPoint y: 225, endPoint x: 627, endPoint y: 234, distance: 8.7
click at [627, 234] on div at bounding box center [465, 318] width 931 height 476
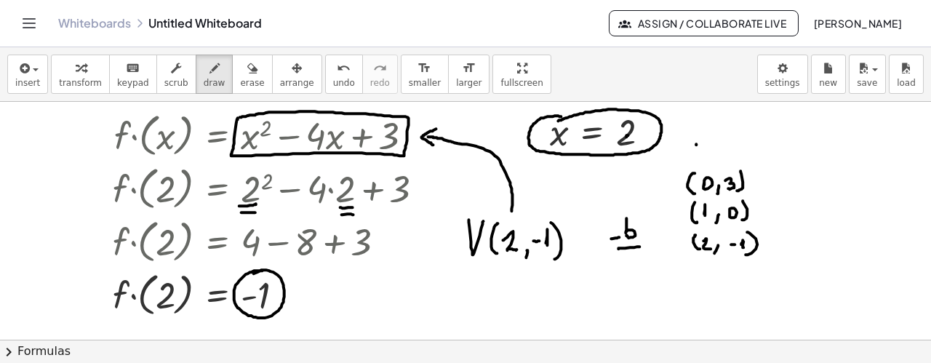
drag, startPoint x: 619, startPoint y: 247, endPoint x: 640, endPoint y: 246, distance: 21.9
click at [640, 246] on div at bounding box center [465, 318] width 931 height 476
drag, startPoint x: 619, startPoint y: 262, endPoint x: 627, endPoint y: 270, distance: 10.8
click at [627, 270] on div at bounding box center [465, 318] width 931 height 476
drag, startPoint x: 632, startPoint y: 263, endPoint x: 648, endPoint y: 268, distance: 15.9
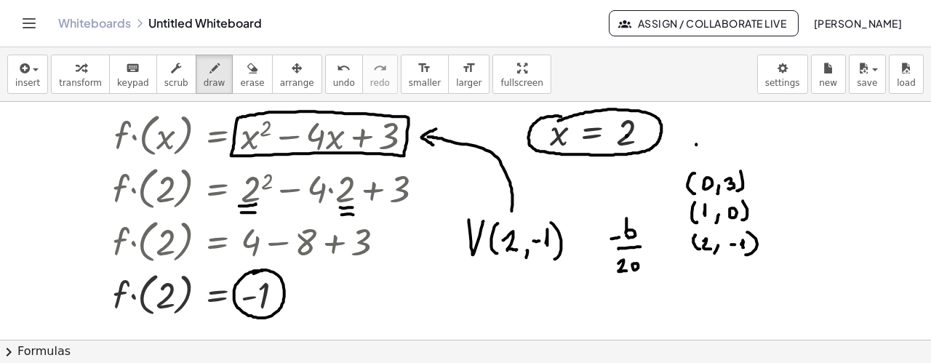
click at [648, 268] on div at bounding box center [465, 318] width 931 height 476
drag, startPoint x: 510, startPoint y: 262, endPoint x: 510, endPoint y: 276, distance: 13.8
click at [510, 277] on div at bounding box center [465, 318] width 931 height 476
drag, startPoint x: 505, startPoint y: 267, endPoint x: 515, endPoint y: 267, distance: 10.9
click at [515, 267] on div at bounding box center [465, 318] width 931 height 476
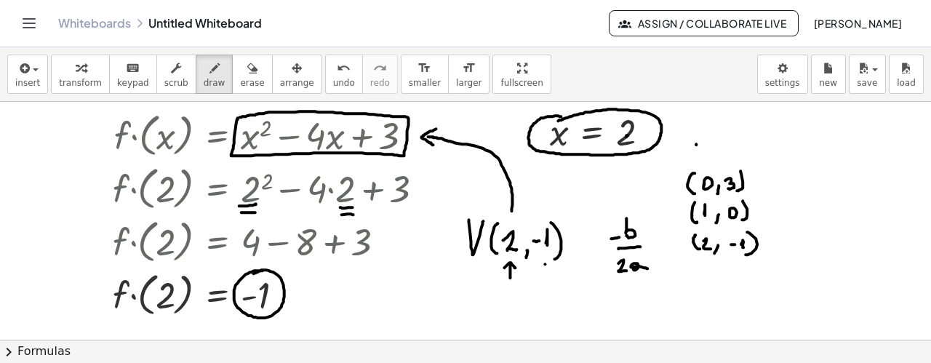
click at [544, 276] on div at bounding box center [465, 318] width 931 height 476
click at [552, 267] on div at bounding box center [465, 318] width 931 height 476
click at [31, 84] on span "insert" at bounding box center [27, 83] width 25 height 10
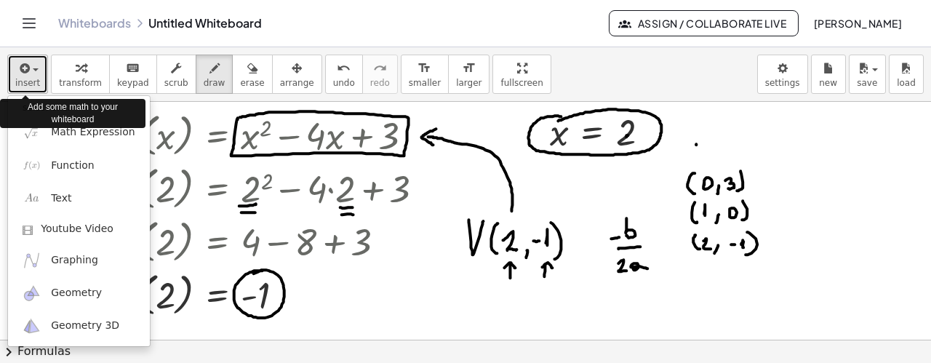
drag, startPoint x: 26, startPoint y: 75, endPoint x: 31, endPoint y: 66, distance: 9.8
click at [28, 74] on icon "button" at bounding box center [23, 68] width 13 height 17
